Goal: Ask a question

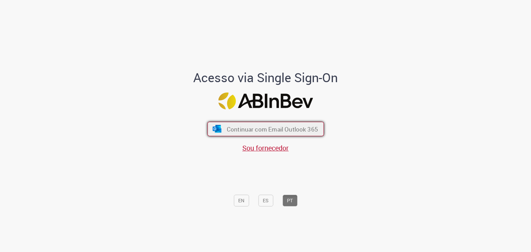
click at [250, 127] on span "Continuar com Email Outlook 365" at bounding box center [271, 129] width 91 height 8
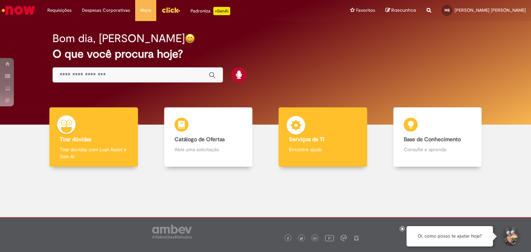
click at [319, 147] on p "Encontre ajuda" at bounding box center [323, 149] width 68 height 7
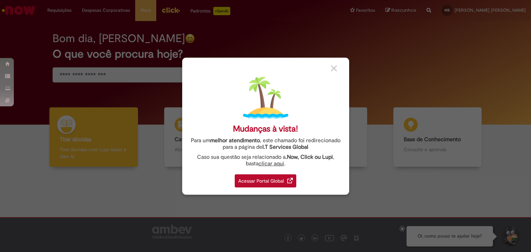
click at [277, 178] on div "Acessar Portal Global" at bounding box center [266, 181] width 62 height 13
